Goal: Information Seeking & Learning: Learn about a topic

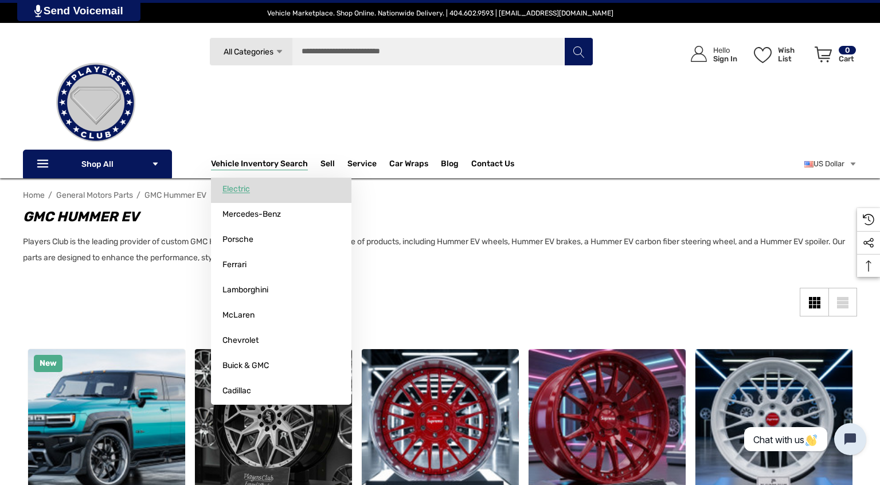
click at [238, 192] on span "Electric" at bounding box center [236, 189] width 28 height 10
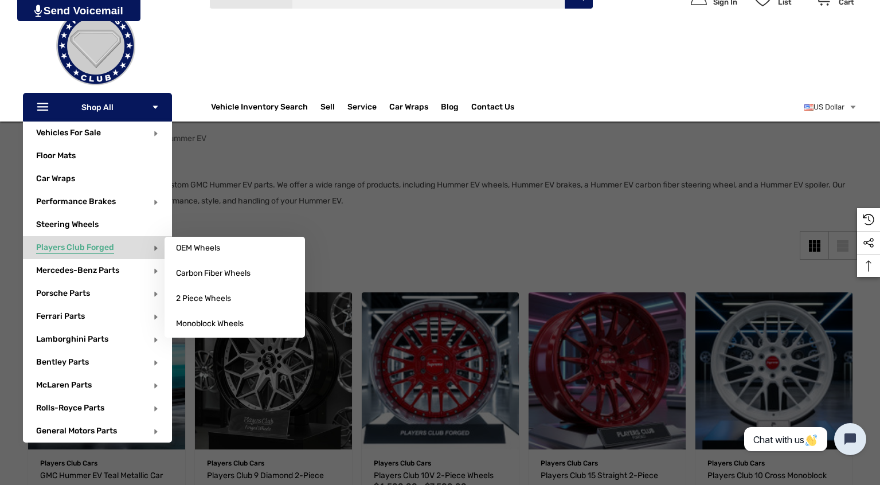
scroll to position [57, 0]
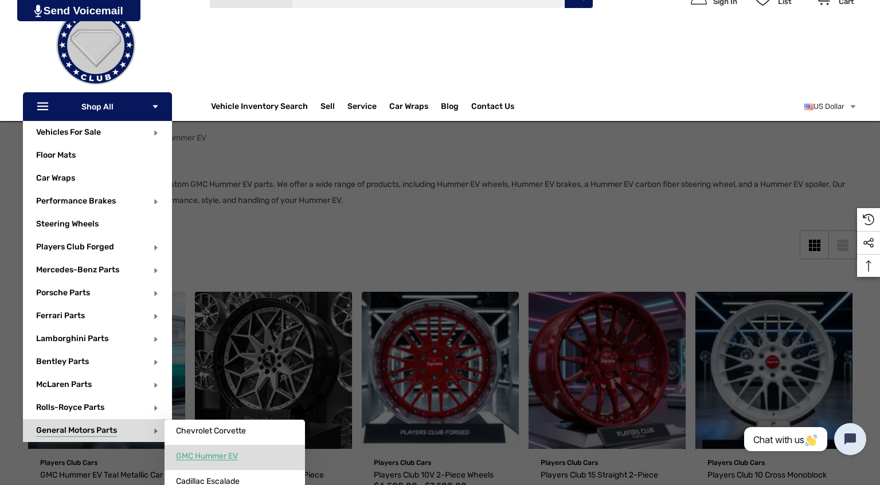
click at [258, 454] on link "GMC Hummer EV" at bounding box center [234, 456] width 140 height 23
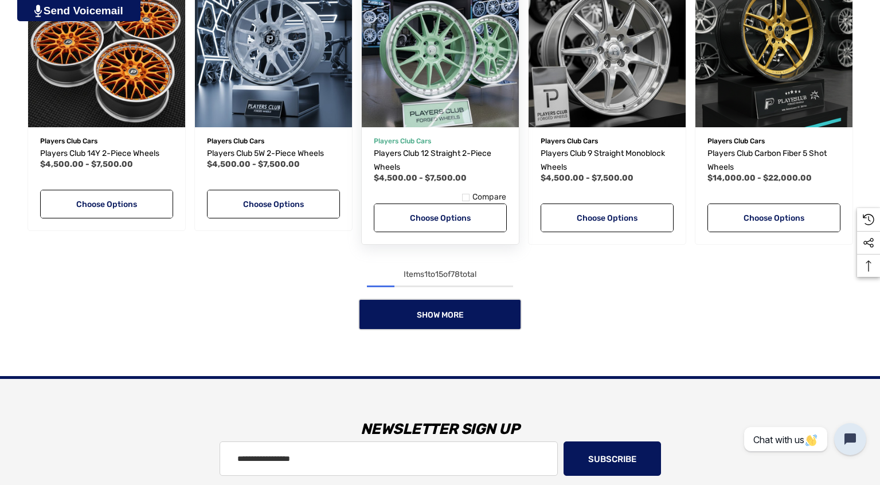
scroll to position [974, 0]
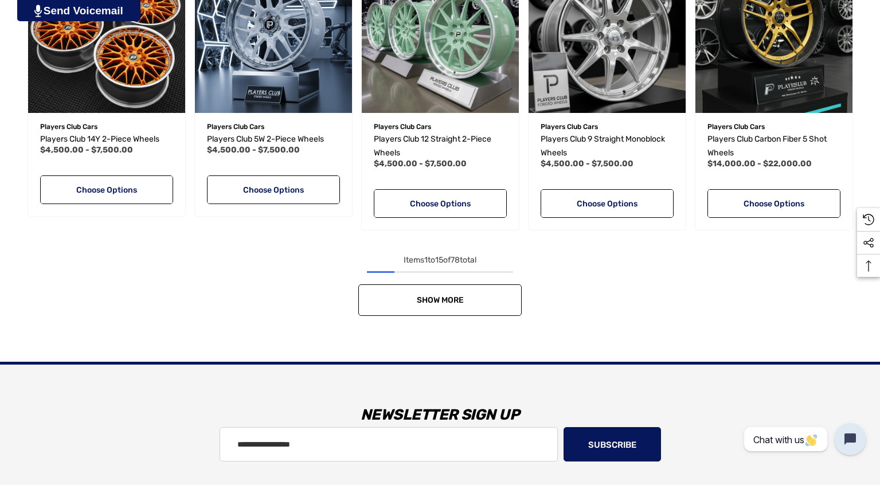
click at [457, 296] on span "Show More" at bounding box center [440, 300] width 47 height 10
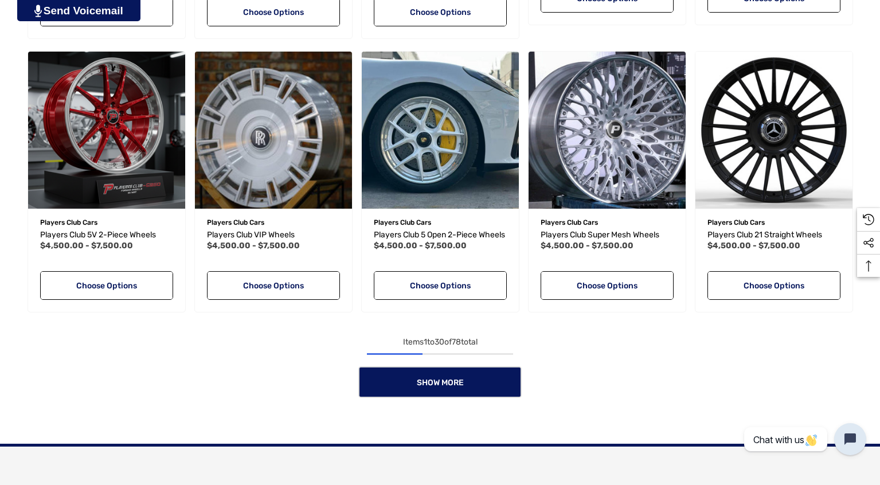
scroll to position [1777, 0]
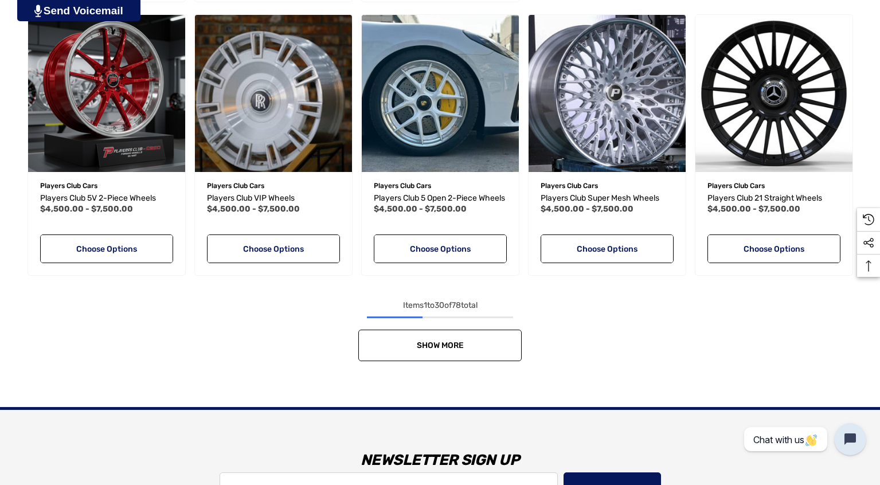
click at [479, 361] on link "Show More" at bounding box center [439, 346] width 163 height 32
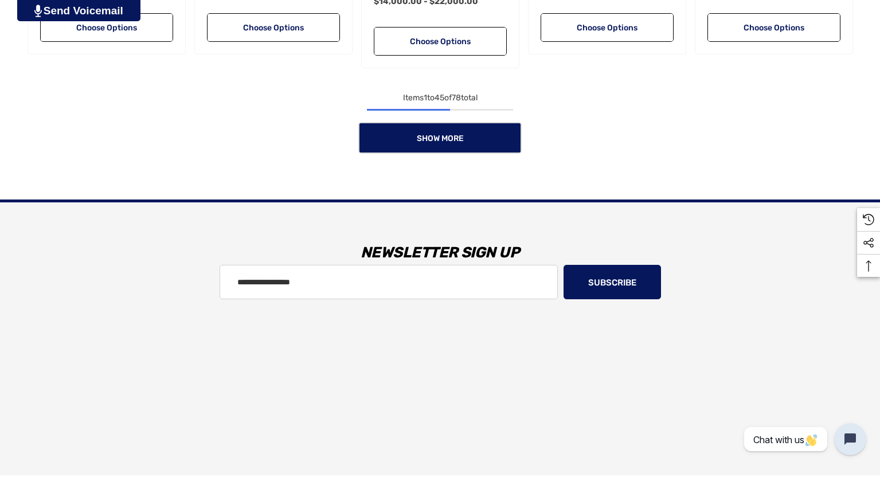
scroll to position [2866, 0]
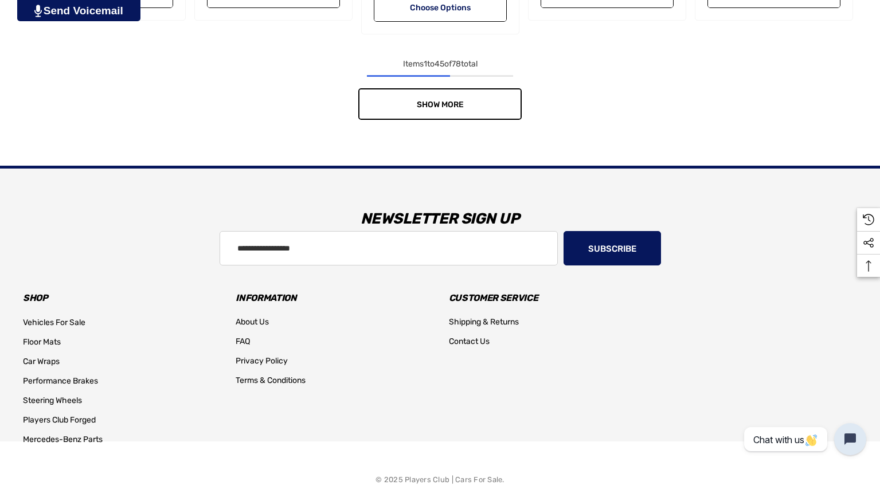
click at [461, 109] on span "Show More" at bounding box center [440, 105] width 47 height 10
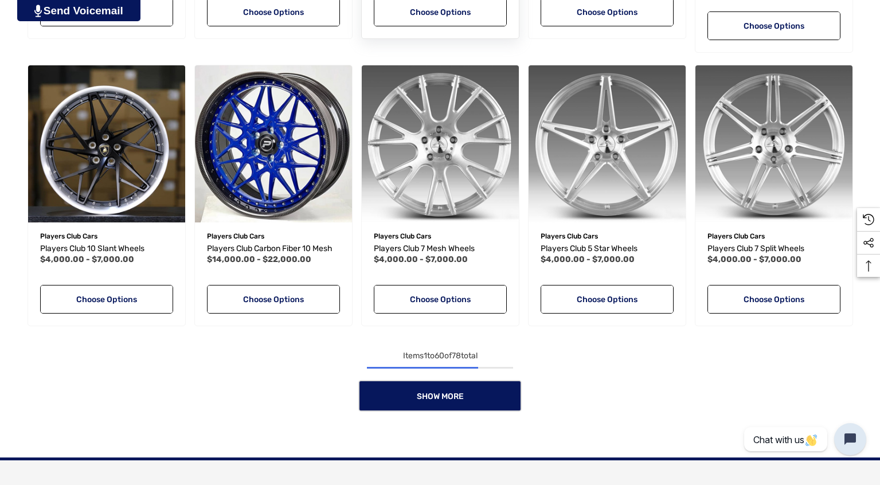
scroll to position [3496, 0]
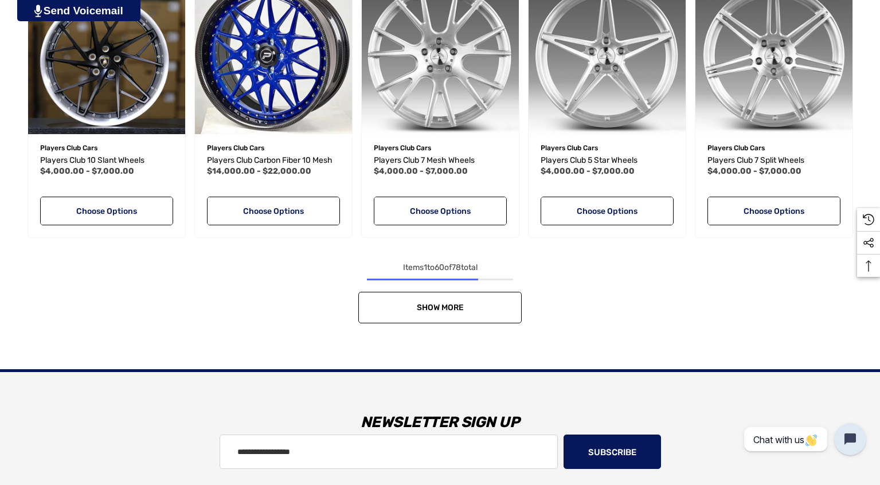
click at [446, 312] on span "Show More" at bounding box center [440, 308] width 47 height 10
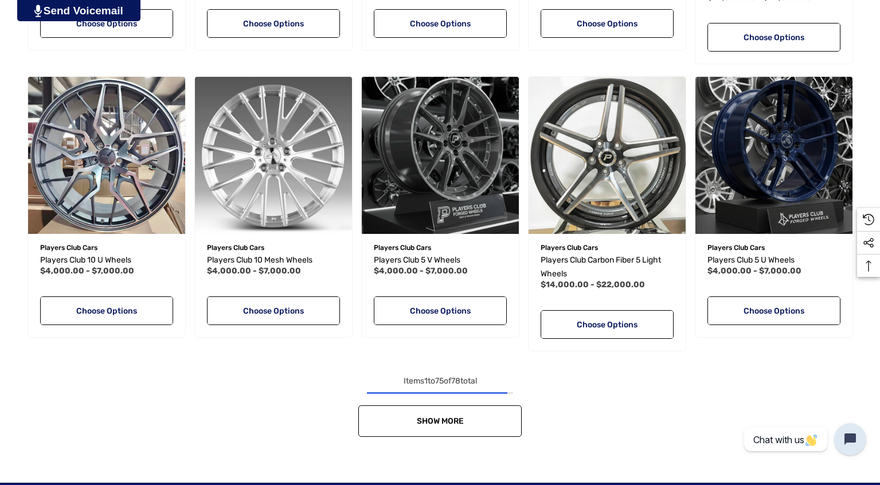
scroll to position [4299, 0]
